Goal: Task Accomplishment & Management: Use online tool/utility

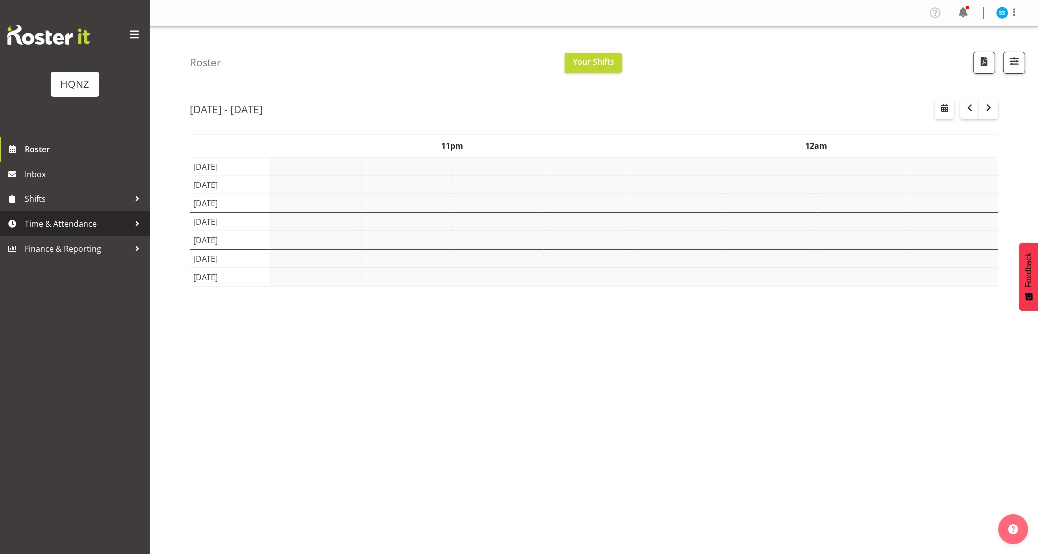
click at [13, 225] on span at bounding box center [12, 223] width 15 height 15
click at [18, 212] on link "Time & Attendance" at bounding box center [75, 223] width 150 height 25
click at [21, 202] on link "Shifts" at bounding box center [75, 199] width 150 height 25
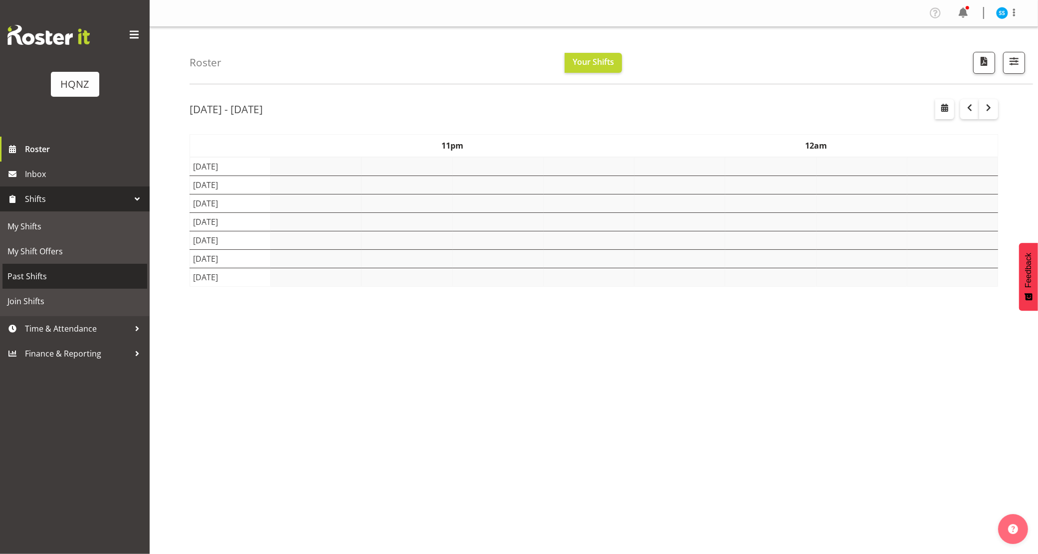
click at [18, 277] on span "Past Shifts" at bounding box center [74, 276] width 135 height 15
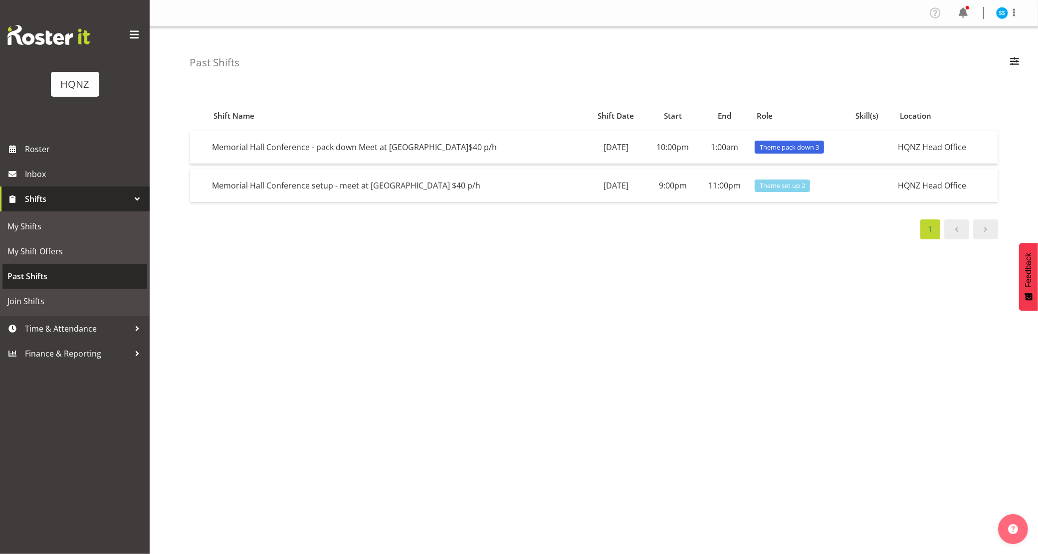
click at [41, 276] on span "Past Shifts" at bounding box center [74, 276] width 135 height 15
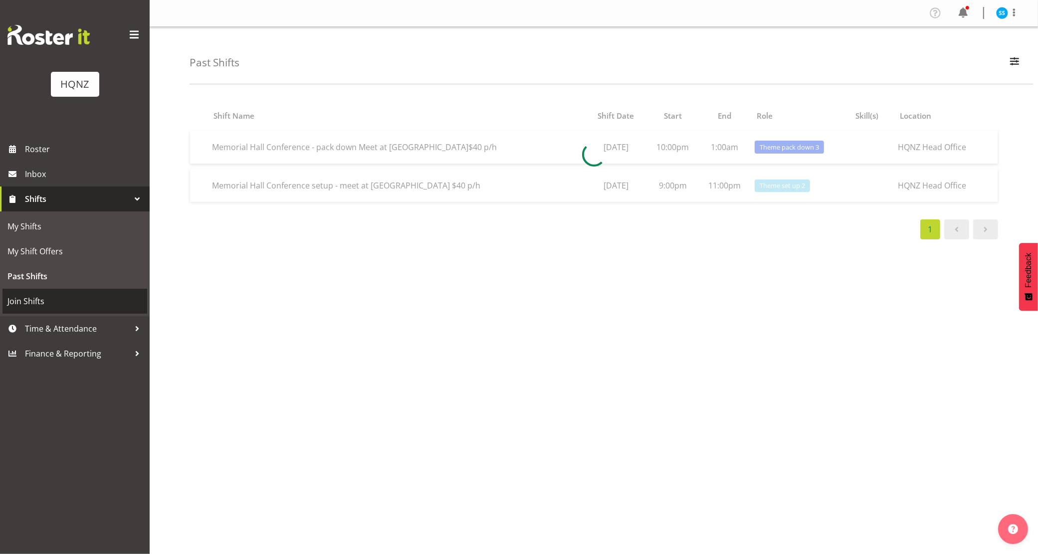
click at [44, 300] on span "Join Shifts" at bounding box center [74, 301] width 135 height 15
